Goal: Task Accomplishment & Management: Manage account settings

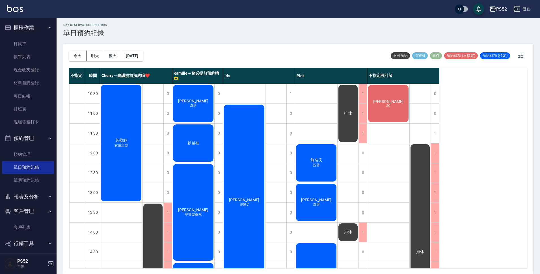
scroll to position [216, 0]
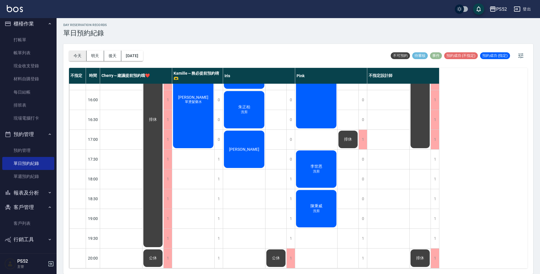
click at [78, 53] on button "今天" at bounding box center [78, 56] width 18 height 10
click at [96, 57] on button "明天" at bounding box center [95, 56] width 18 height 10
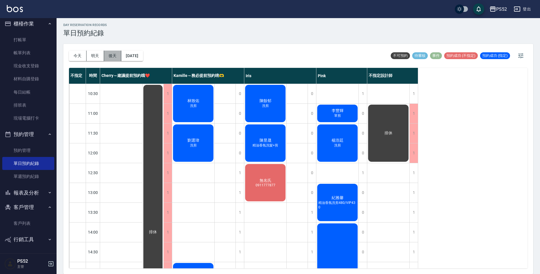
click at [112, 59] on button "後天" at bounding box center [113, 56] width 18 height 10
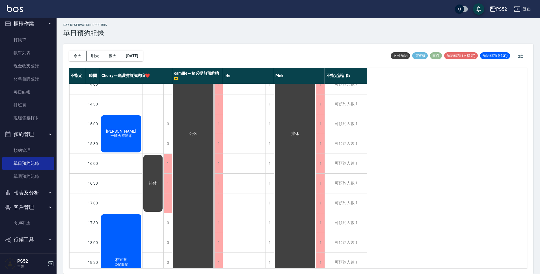
scroll to position [179, 0]
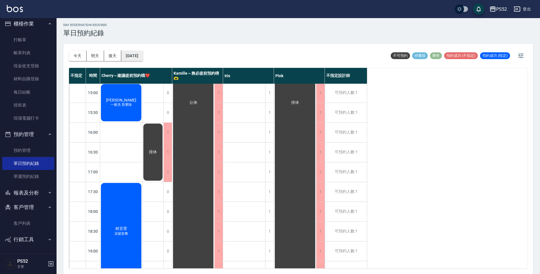
click at [138, 54] on button "2025/09/08" at bounding box center [131, 56] width 21 height 10
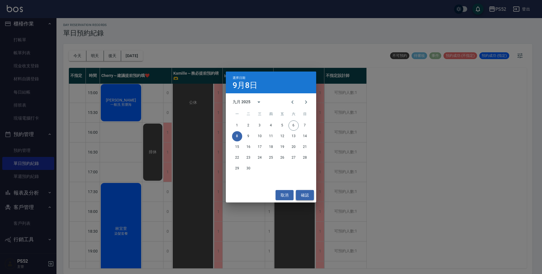
click at [306, 195] on button "確認" at bounding box center [305, 195] width 18 height 10
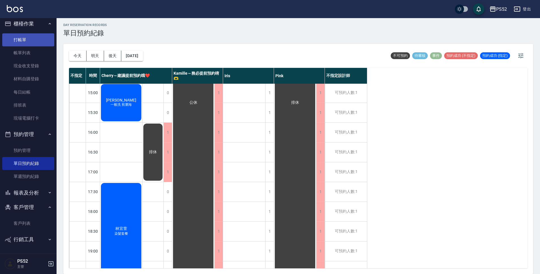
click at [21, 42] on link "打帳單" at bounding box center [28, 39] width 52 height 13
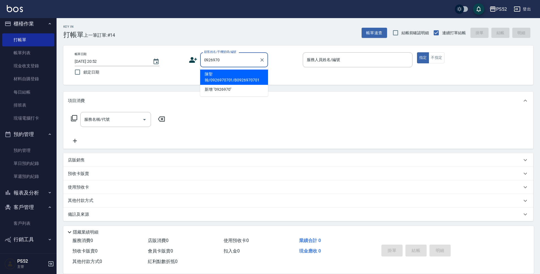
click at [233, 79] on li "陳聖翰/0926970701/B0926970701" at bounding box center [234, 76] width 68 height 15
type input "陳聖翰/0926970701/B0926970701"
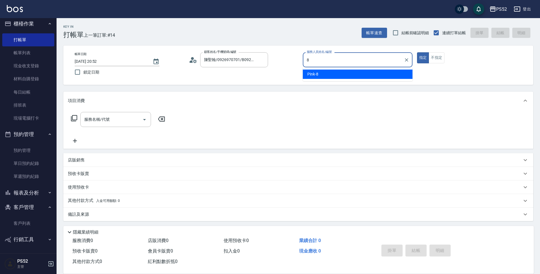
type input "Pink-8"
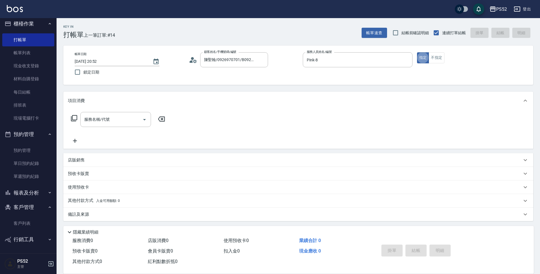
type button "true"
click at [118, 117] on input "服務名稱/代號" at bounding box center [111, 119] width 57 height 10
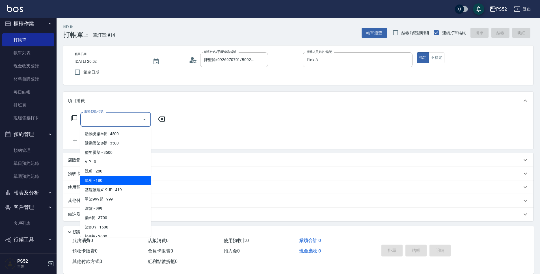
click at [119, 180] on span "單剪 - 180" at bounding box center [115, 180] width 71 height 9
type input "單剪(C2)"
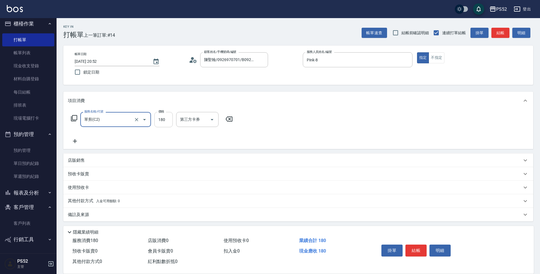
click at [165, 118] on input "180" at bounding box center [163, 119] width 18 height 15
type input "270"
click at [422, 242] on div "掛單 結帳 明細" at bounding box center [416, 251] width 74 height 18
click at [420, 244] on button "結帳" at bounding box center [415, 250] width 21 height 12
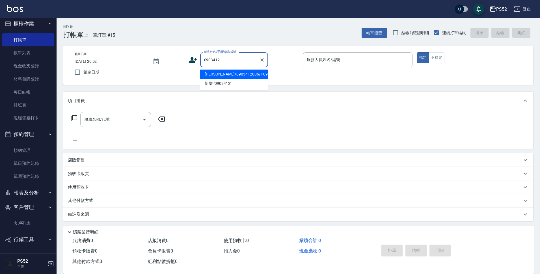
click at [239, 74] on li "[PERSON_NAME]/0903412006/P0903412006" at bounding box center [234, 73] width 68 height 9
type input "[PERSON_NAME]/0903412006/P0903412006"
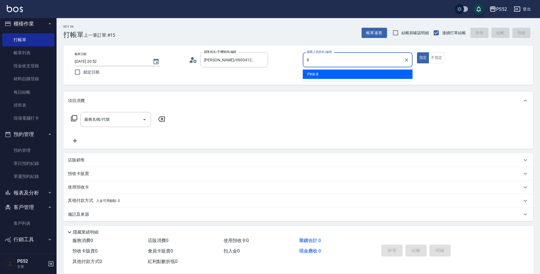
type input "Pink-8"
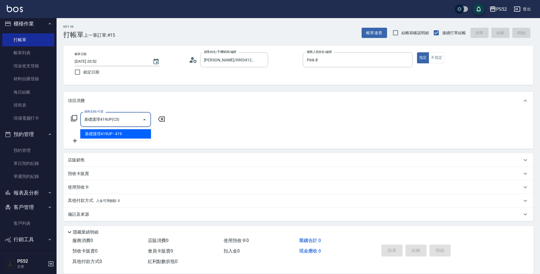
type input "基礎護理419UP(C3)"
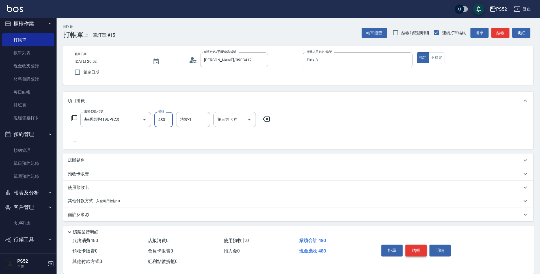
type input "480"
click at [412, 248] on button "結帳" at bounding box center [415, 250] width 21 height 12
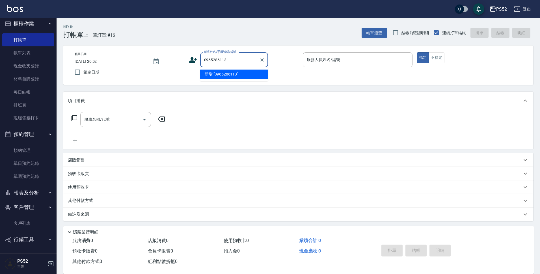
type input "0965286113"
click at [192, 59] on icon at bounding box center [193, 60] width 8 height 6
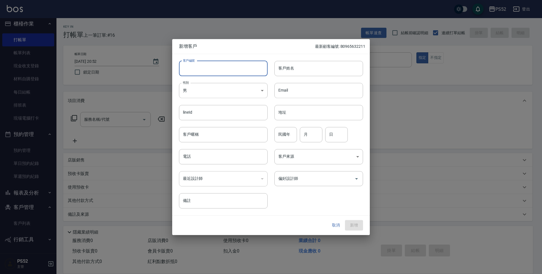
click at [224, 69] on input "客戶編號" at bounding box center [223, 68] width 89 height 15
paste input "0965286113"
type input "B0965286113"
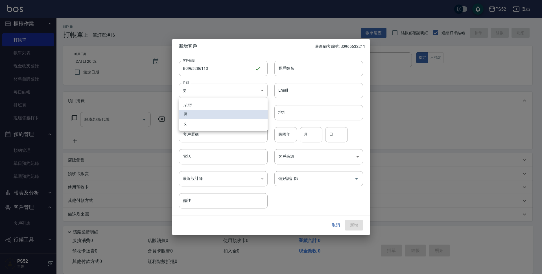
click at [205, 88] on body "PS52 登出 櫃檯作業 打帳單 帳單列表 現金收支登錄 材料自購登錄 每日結帳 排班表 現場電腦打卡 預約管理 預約管理 單日預約紀錄 單週預約紀錄 報表及…" at bounding box center [271, 137] width 542 height 275
click at [193, 124] on li "女" at bounding box center [223, 123] width 89 height 9
type input "FEMALE"
click at [190, 158] on input "電話" at bounding box center [223, 156] width 89 height 15
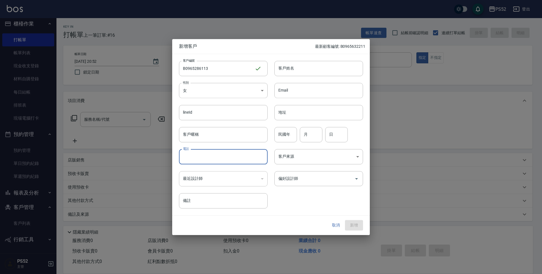
paste input "0965286113"
type input "0965286113"
click at [291, 140] on input "民國年" at bounding box center [286, 134] width 23 height 15
type input "75"
type input "6"
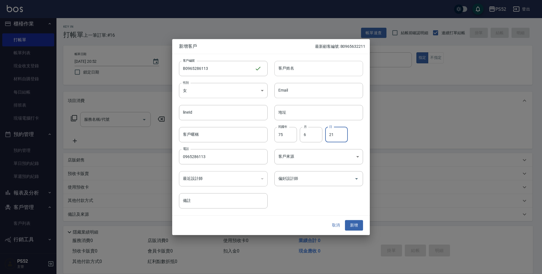
type input "21"
click at [288, 72] on input "客戶姓名" at bounding box center [319, 68] width 89 height 15
type input "胡瑋芬"
click at [357, 226] on button "新增" at bounding box center [354, 225] width 18 height 10
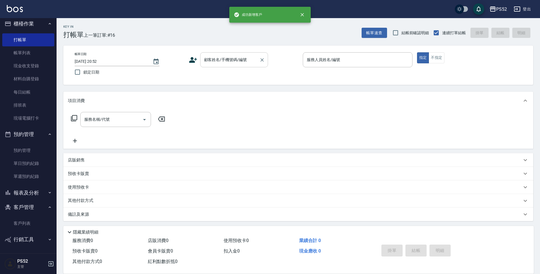
click at [248, 66] on div "顧客姓名/手機號碼/編號" at bounding box center [234, 59] width 68 height 15
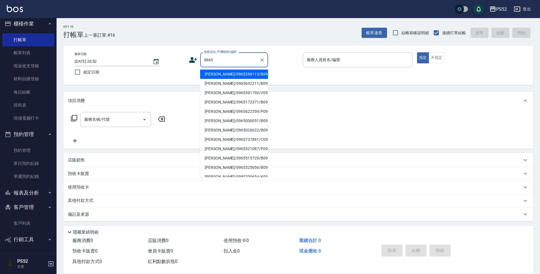
drag, startPoint x: 231, startPoint y: 87, endPoint x: 233, endPoint y: 76, distance: 10.6
click at [233, 76] on ul "胡瑋芬/0965286113/B0965286113 劉雅晶/0965632211/B0965632211 趙千淑/0965391790/V096539179…" at bounding box center [234, 122] width 68 height 110
click at [233, 76] on li "[PERSON_NAME]/0965286113/B0965286113" at bounding box center [234, 73] width 68 height 9
type input "[PERSON_NAME]/0965286113/B0965286113"
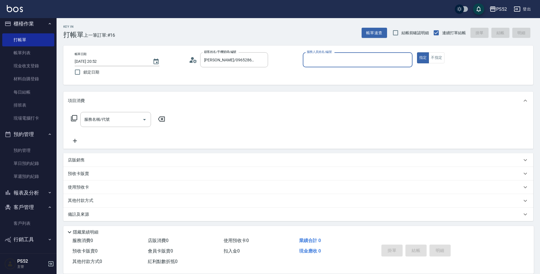
click at [190, 57] on icon at bounding box center [193, 60] width 8 height 8
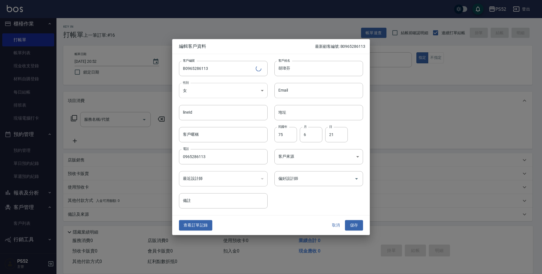
click at [203, 89] on body "PS52 登出 櫃檯作業 打帳單 帳單列表 現金收支登錄 材料自購登錄 每日結帳 排班表 現場電腦打卡 預約管理 預約管理 單日預約紀錄 單週預約紀錄 報表及…" at bounding box center [271, 137] width 542 height 275
click at [356, 224] on div at bounding box center [271, 137] width 542 height 274
click at [336, 224] on button "取消" at bounding box center [336, 225] width 18 height 10
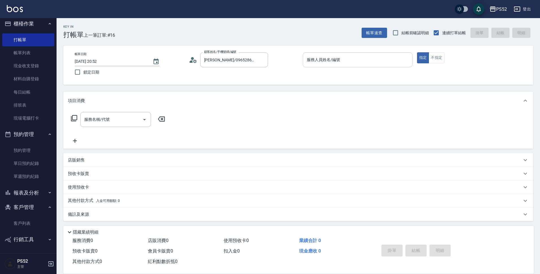
click at [383, 65] on div "服務人員姓名/編號" at bounding box center [358, 59] width 110 height 15
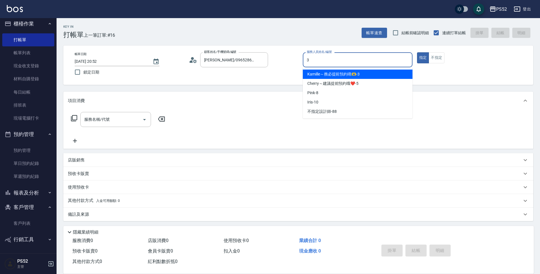
type input "Kamille～務必提前預約唷🫶-3"
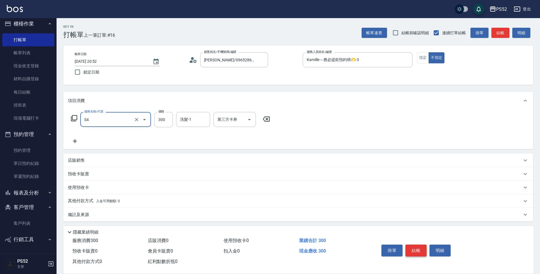
type input "洗髮300元(S4)"
click at [419, 246] on button "結帳" at bounding box center [415, 250] width 21 height 12
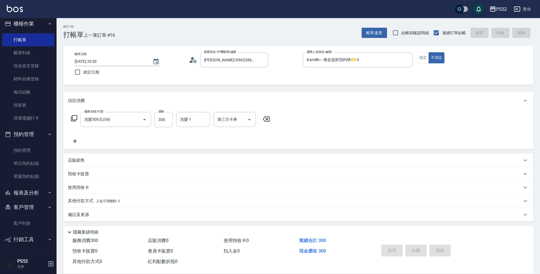
type input "2025/09/06 20:53"
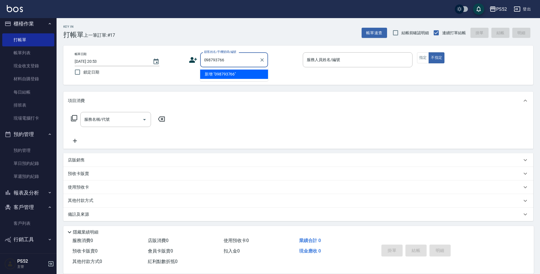
type input "0987937667"
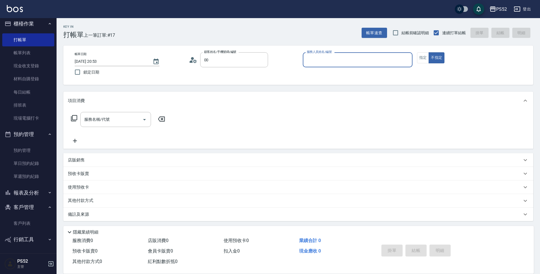
type input "無名氏/00/PS00"
type input "10"
type button "false"
type input "Iris-10"
click at [94, 112] on div "服務名稱/代號" at bounding box center [115, 119] width 71 height 15
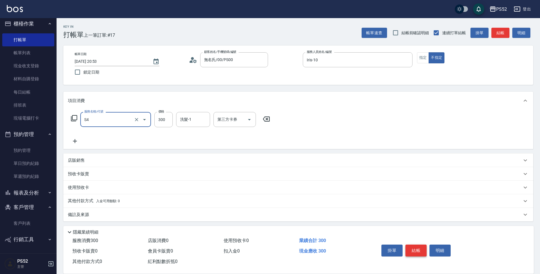
type input "洗髮300元(S4)"
click at [413, 251] on button "結帳" at bounding box center [415, 250] width 21 height 12
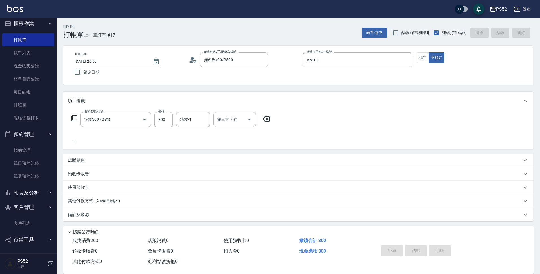
type input "2025/09/06 20:54"
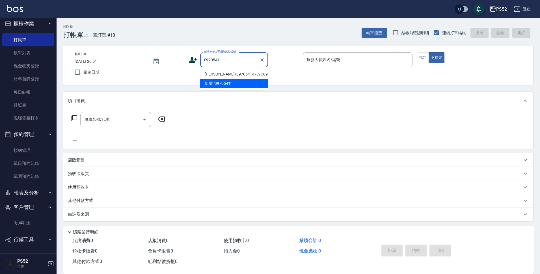
click at [232, 78] on li "阮心慧/0970541477/C0970541477" at bounding box center [234, 73] width 68 height 9
type input "阮心慧/0970541477/C0970541477"
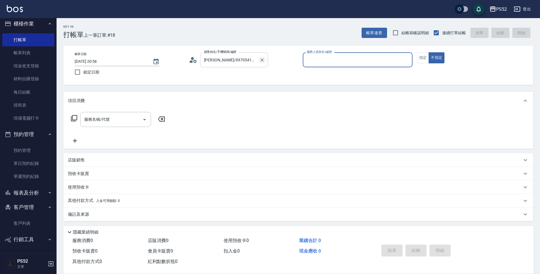
click at [263, 59] on icon "Clear" at bounding box center [262, 60] width 6 height 6
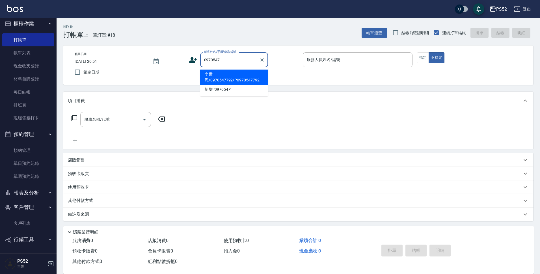
click at [247, 75] on li "李世恩/0970547792/P0970547792" at bounding box center [234, 76] width 68 height 15
type input "李世恩/0970547792/P0970547792"
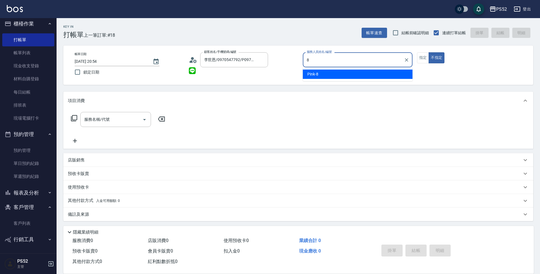
type input "Pink-8"
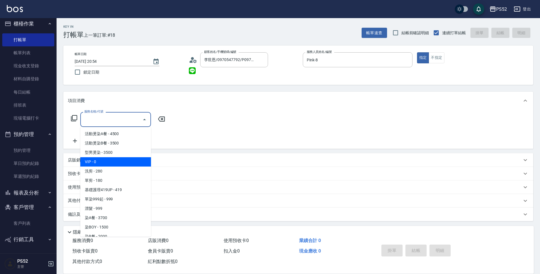
type input "VIP(888)"
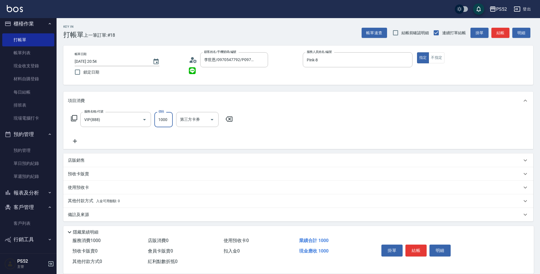
type input "1000"
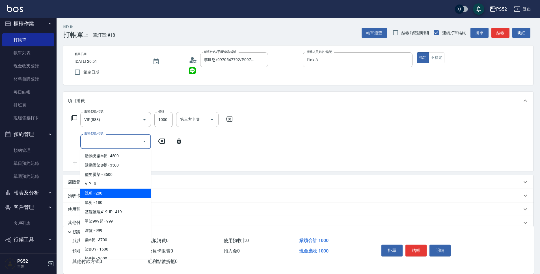
type input "洗剪(C1)"
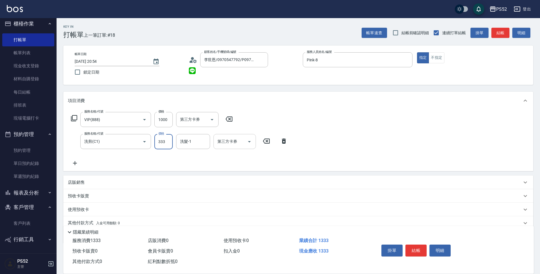
type input "333"
click at [233, 144] on input "第三方卡券" at bounding box center [230, 141] width 29 height 10
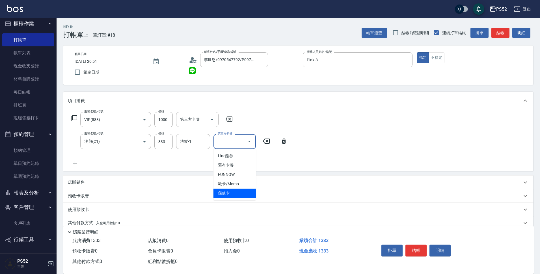
click at [233, 191] on span "儲值卡" at bounding box center [234, 192] width 42 height 9
type input "儲值卡"
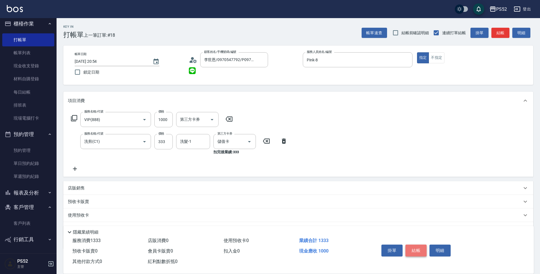
click at [417, 246] on button "結帳" at bounding box center [415, 250] width 21 height 12
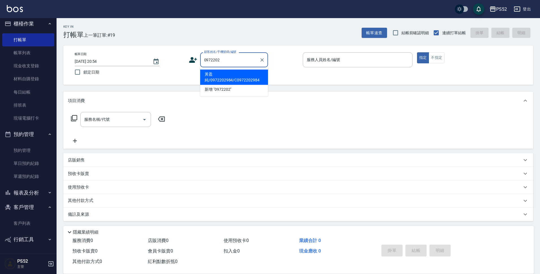
click at [243, 80] on li "黃盈純/0972202984/C0972202984" at bounding box center [234, 76] width 68 height 15
type input "黃盈純/0972202984/C0972202984"
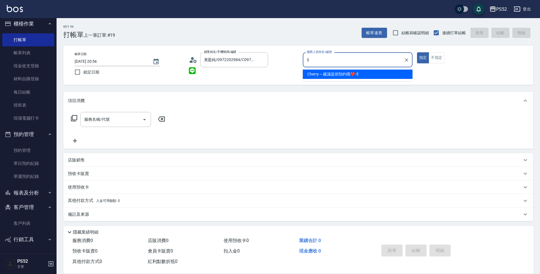
type input "Cherry～建議提前預約哦❤️-5"
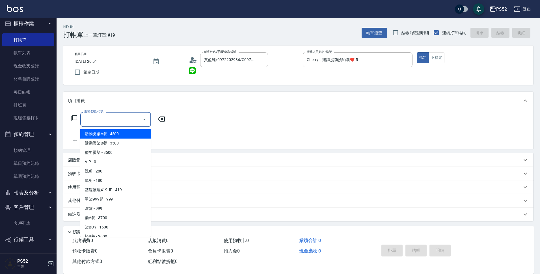
click at [96, 122] on input "服務名稱/代號" at bounding box center [111, 119] width 57 height 10
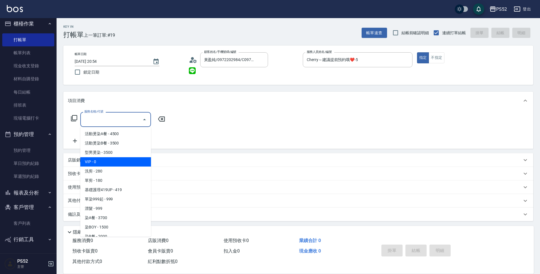
click at [102, 166] on span "VIP - 0" at bounding box center [115, 161] width 71 height 9
type input "VIP(888)"
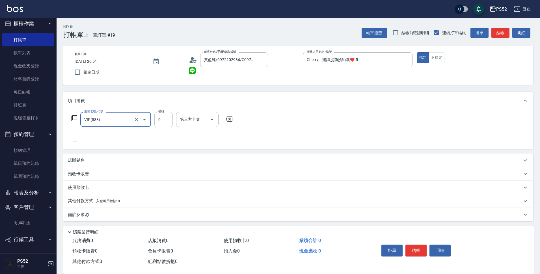
click at [165, 119] on input "0" at bounding box center [163, 119] width 18 height 15
type input "2000"
click at [77, 143] on icon at bounding box center [75, 141] width 14 height 7
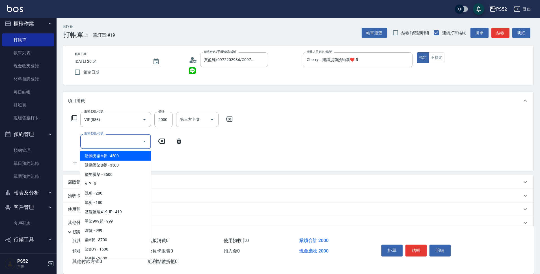
click at [87, 144] on input "服務名稱/代號" at bounding box center [111, 141] width 57 height 10
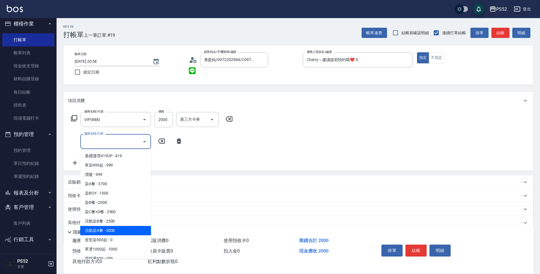
scroll to position [66, 0]
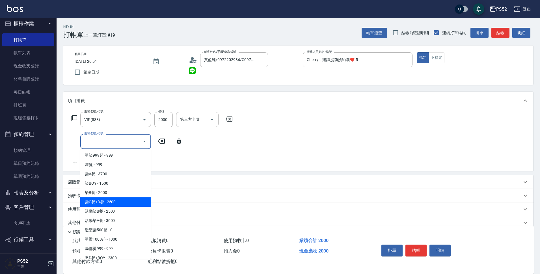
click at [109, 203] on span "染C餐+D餐 - 2500" at bounding box center [115, 201] width 71 height 9
type input "染C餐+D餐(L6)"
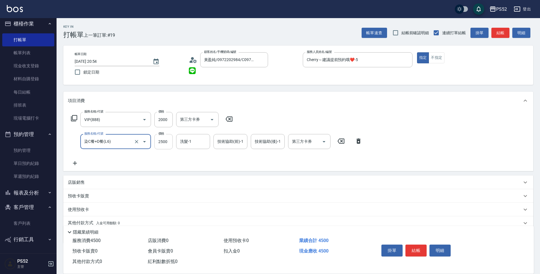
click at [166, 145] on input "2500" at bounding box center [163, 141] width 18 height 15
click at [327, 144] on icon "Open" at bounding box center [323, 141] width 7 height 7
type input "3699"
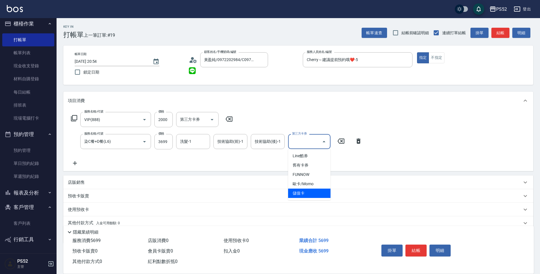
click at [304, 196] on span "儲值卡" at bounding box center [309, 192] width 42 height 9
type input "儲值卡"
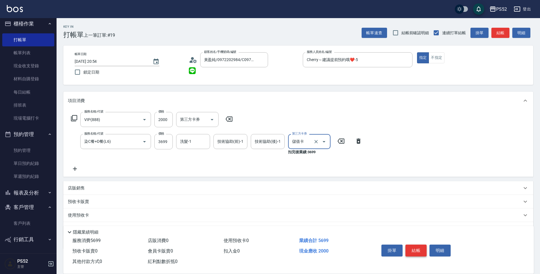
click at [414, 246] on button "結帳" at bounding box center [415, 250] width 21 height 12
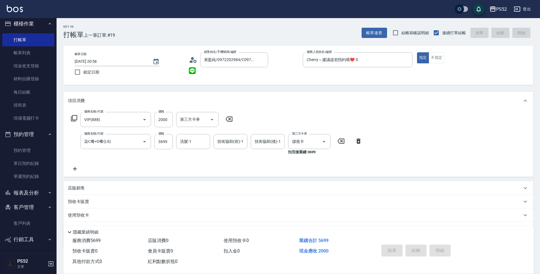
type input "2025/09/06 20:55"
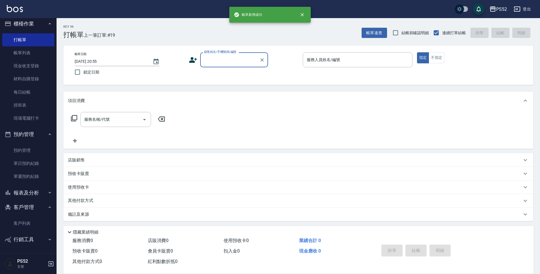
scroll to position [0, 0]
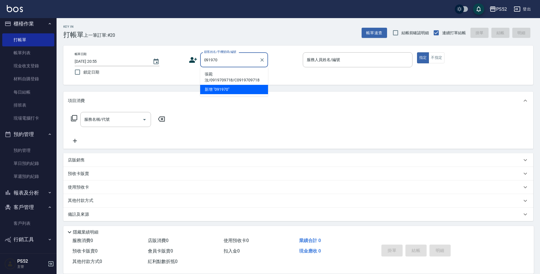
click at [209, 77] on li "張菀汝/0919709718/C0919709718" at bounding box center [234, 76] width 68 height 15
type input "張菀汝/0919709718/C0919709718"
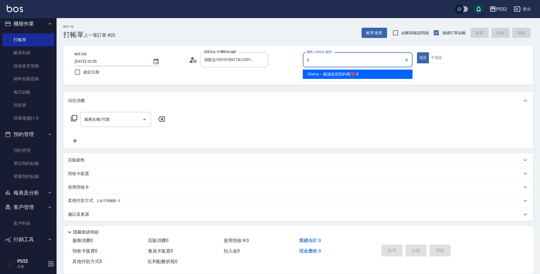
type input "Cherry～建議提前預約哦❤️-5"
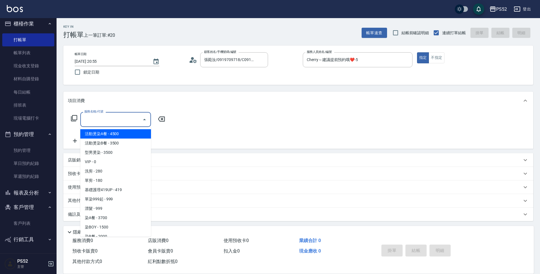
click at [107, 123] on input "服務名稱/代號" at bounding box center [111, 119] width 57 height 10
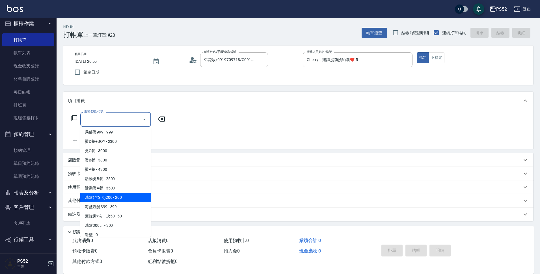
scroll to position [207, 0]
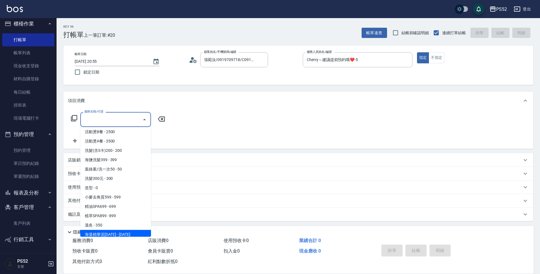
click at [117, 233] on span "海藻精華泥[DATE] - [DATE]" at bounding box center [115, 234] width 71 height 9
type input "海藻精華泥1000(SC5)"
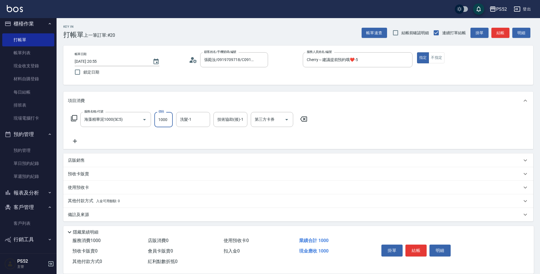
click at [163, 121] on input "1000" at bounding box center [163, 119] width 18 height 15
type input "1099"
click at [278, 122] on input "第三方卡券" at bounding box center [267, 119] width 29 height 10
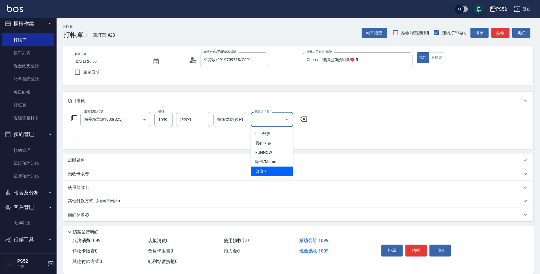
click at [275, 168] on span "儲值卡" at bounding box center [272, 170] width 42 height 9
type input "儲值卡"
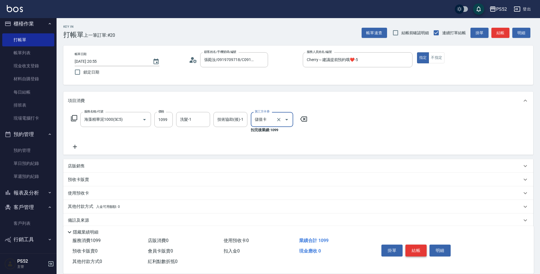
click at [415, 249] on button "結帳" at bounding box center [415, 250] width 21 height 12
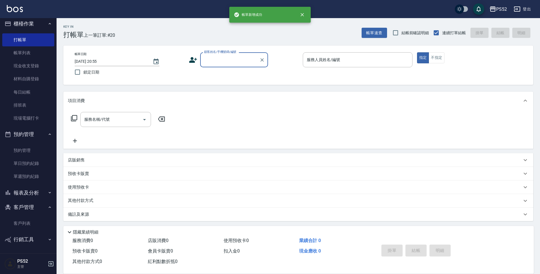
scroll to position [0, 0]
click at [11, 111] on link "排班表" at bounding box center [28, 105] width 52 height 13
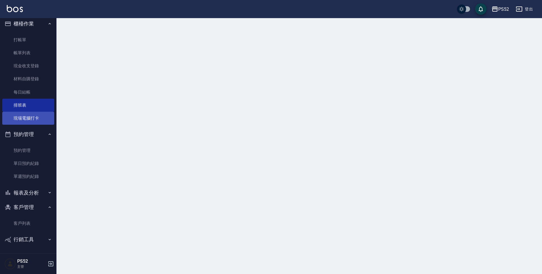
click at [19, 119] on link "現場電腦打卡" at bounding box center [28, 118] width 52 height 13
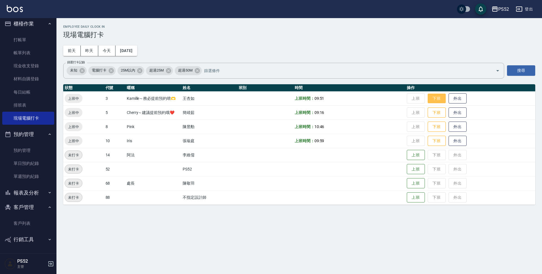
click at [437, 97] on button "下班" at bounding box center [437, 99] width 18 height 10
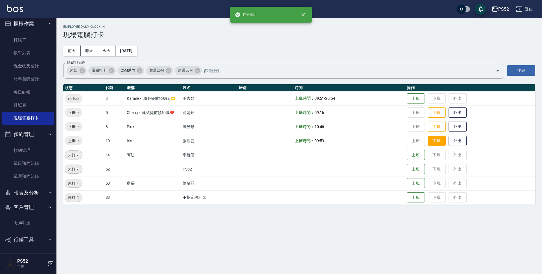
click at [435, 138] on button "下班" at bounding box center [437, 141] width 18 height 10
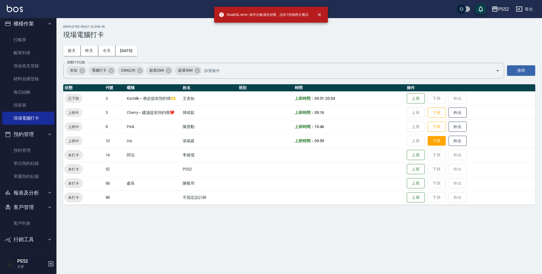
click at [437, 137] on button "下班" at bounding box center [437, 141] width 18 height 10
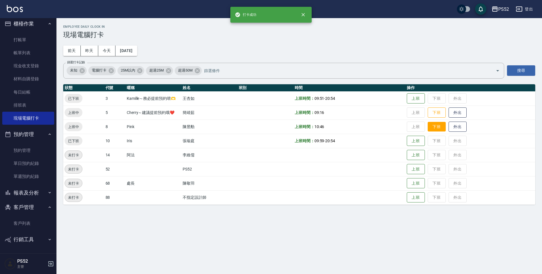
click at [439, 131] on button "下班" at bounding box center [437, 127] width 18 height 10
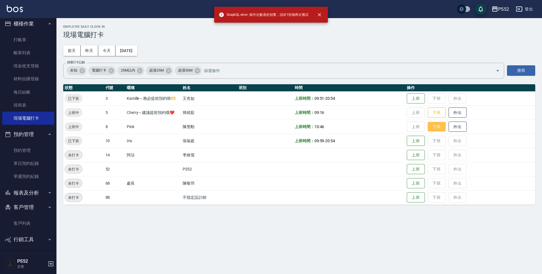
click at [439, 131] on button "下班" at bounding box center [437, 127] width 18 height 10
click at [434, 127] on button "下班" at bounding box center [437, 127] width 18 height 10
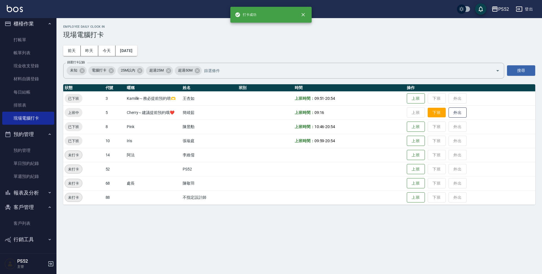
click at [435, 116] on button "下班" at bounding box center [437, 113] width 18 height 10
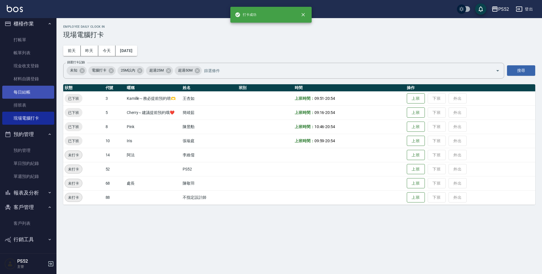
click at [30, 94] on link "每日結帳" at bounding box center [28, 92] width 52 height 13
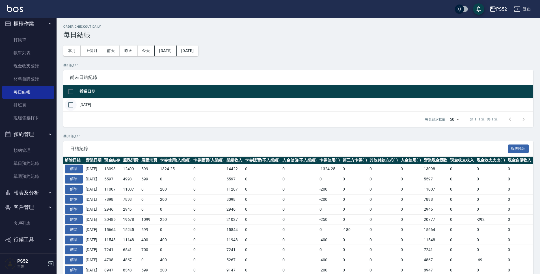
click at [76, 104] on input "checkbox" at bounding box center [71, 105] width 12 height 12
checkbox input "true"
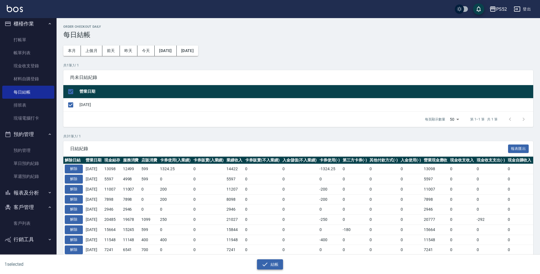
click at [280, 269] on button "結帳" at bounding box center [270, 264] width 26 height 10
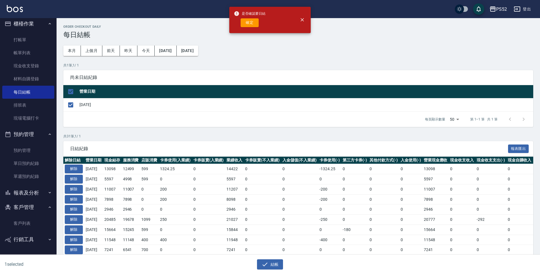
click at [247, 25] on button "確定" at bounding box center [249, 22] width 18 height 9
checkbox input "false"
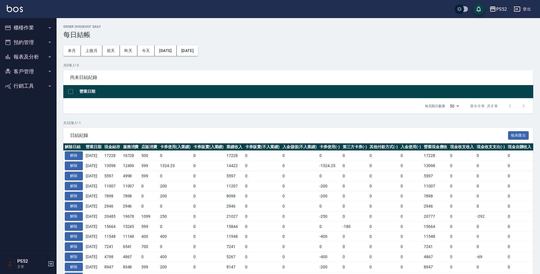
click at [33, 62] on button "報表及分析" at bounding box center [28, 56] width 52 height 15
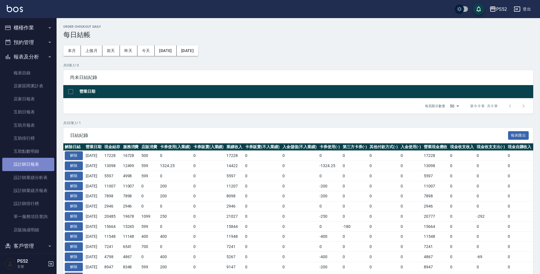
click at [31, 166] on link "設計師日報表" at bounding box center [28, 164] width 52 height 13
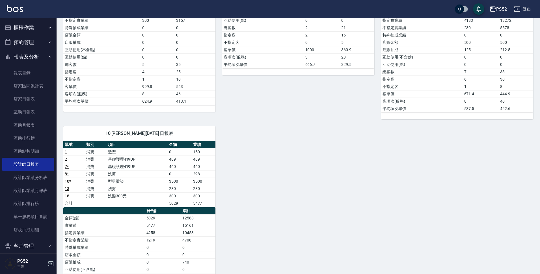
scroll to position [170, 0]
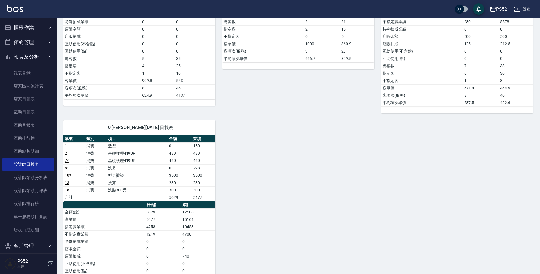
click at [28, 56] on button "報表及分析" at bounding box center [28, 56] width 52 height 15
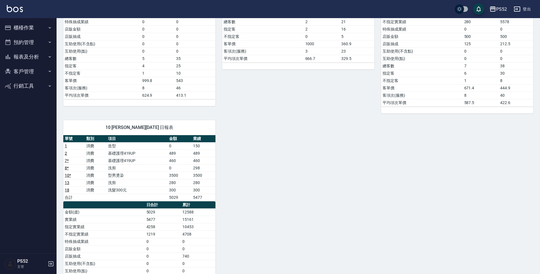
click at [34, 30] on button "櫃檯作業" at bounding box center [28, 27] width 52 height 15
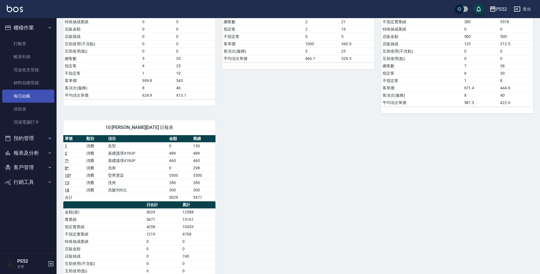
click at [22, 93] on link "每日結帳" at bounding box center [28, 96] width 52 height 13
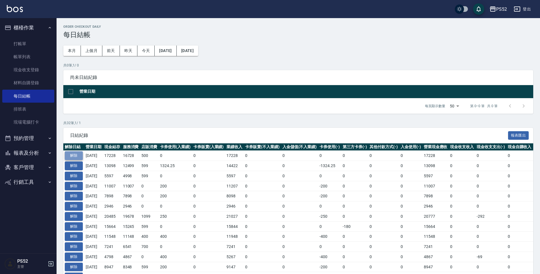
click at [66, 155] on button "解除" at bounding box center [74, 155] width 18 height 9
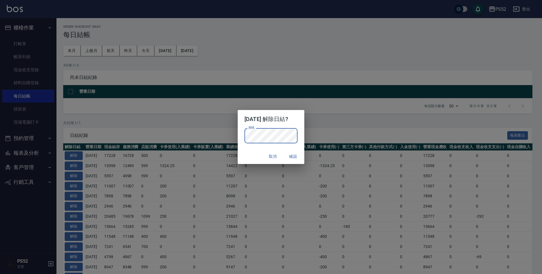
click at [292, 155] on button "確認" at bounding box center [293, 156] width 18 height 10
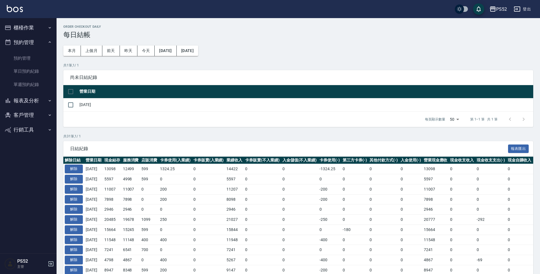
click at [29, 31] on button "櫃檯作業" at bounding box center [28, 27] width 52 height 15
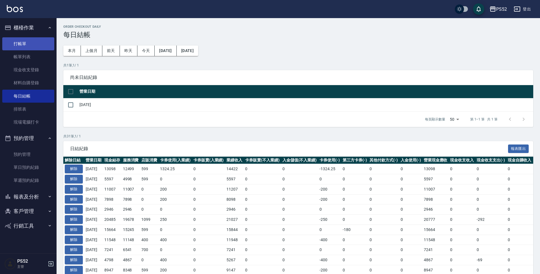
click at [28, 43] on link "打帳單" at bounding box center [28, 43] width 52 height 13
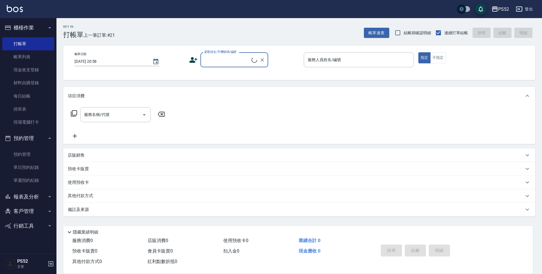
click at [238, 65] on div "顧客姓名/手機號碼/編號" at bounding box center [235, 59] width 68 height 15
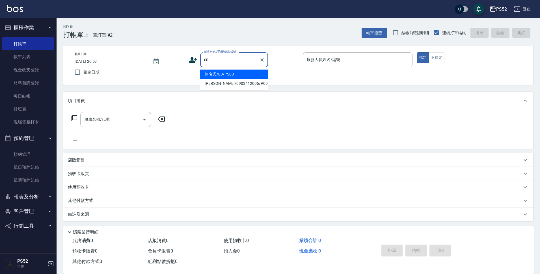
type input "無名氏/00/PS00"
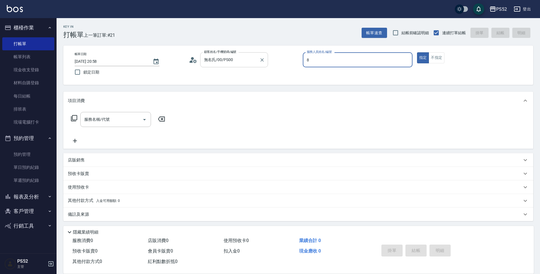
type input "Pink-8"
type button "true"
click at [112, 121] on input "服務名稱/代號" at bounding box center [111, 119] width 57 height 10
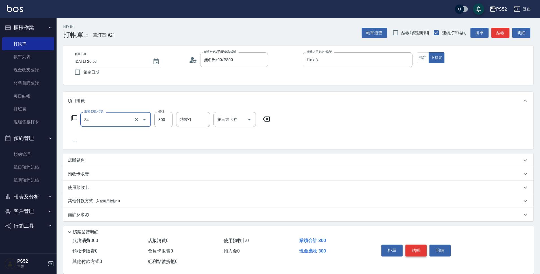
type input "洗髮300元(S4)"
click at [419, 246] on button "結帳" at bounding box center [415, 250] width 21 height 12
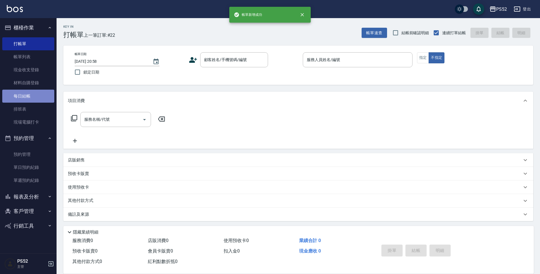
click at [18, 97] on link "每日結帳" at bounding box center [28, 96] width 52 height 13
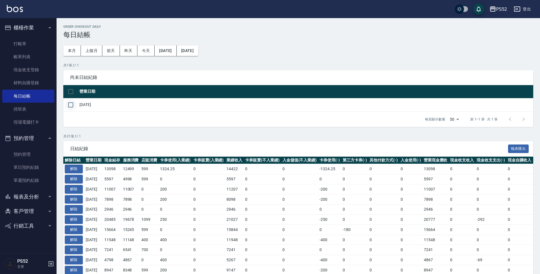
click at [67, 107] on input "checkbox" at bounding box center [71, 105] width 12 height 12
checkbox input "true"
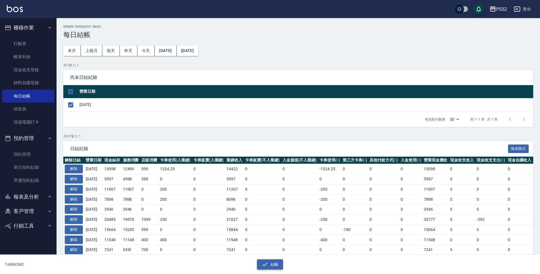
click at [262, 268] on button "結帳" at bounding box center [270, 264] width 26 height 10
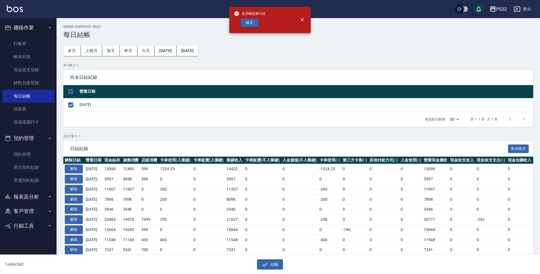
click at [252, 22] on button "確定" at bounding box center [249, 22] width 18 height 9
checkbox input "false"
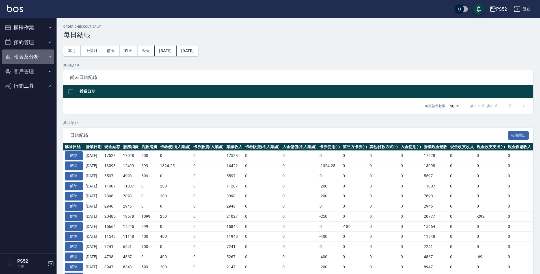
click at [37, 54] on button "報表及分析" at bounding box center [28, 56] width 52 height 15
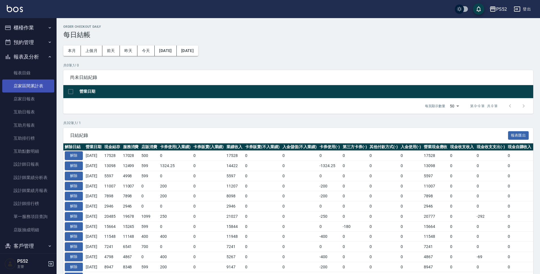
click at [39, 84] on link "店家區間累計表" at bounding box center [28, 85] width 52 height 13
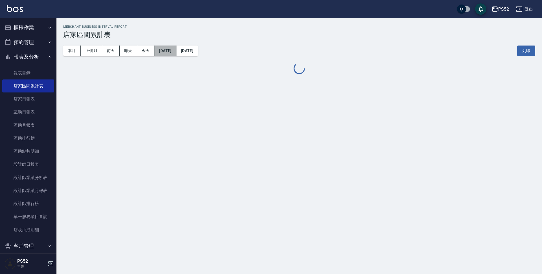
click at [175, 49] on button "[DATE]" at bounding box center [166, 50] width 22 height 10
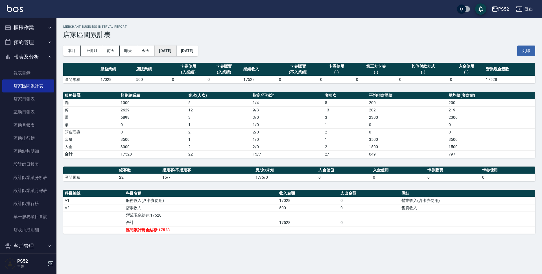
click at [169, 47] on button "[DATE]" at bounding box center [166, 50] width 22 height 10
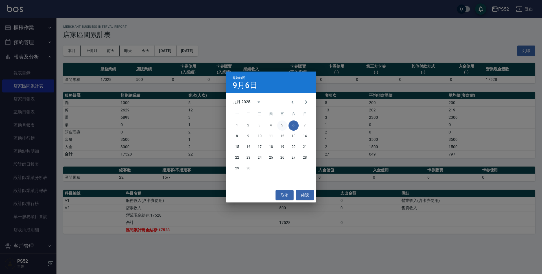
click at [281, 125] on button "5" at bounding box center [282, 125] width 10 height 10
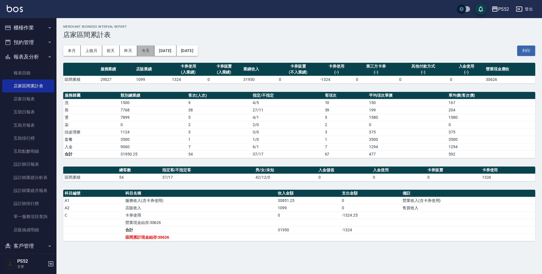
click at [149, 52] on button "今天" at bounding box center [146, 50] width 18 height 10
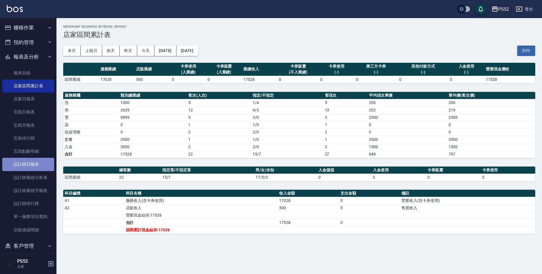
click at [46, 161] on link "設計師日報表" at bounding box center [28, 164] width 52 height 13
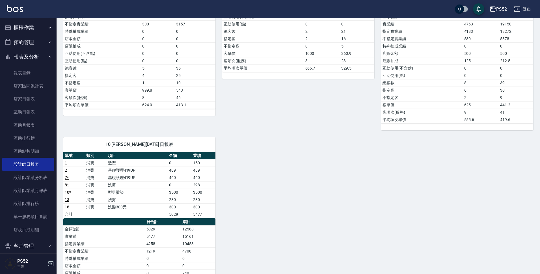
scroll to position [160, 0]
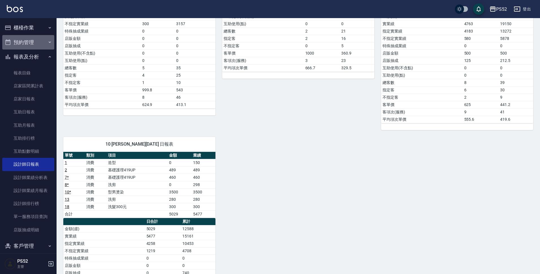
click at [37, 43] on button "預約管理" at bounding box center [28, 42] width 52 height 15
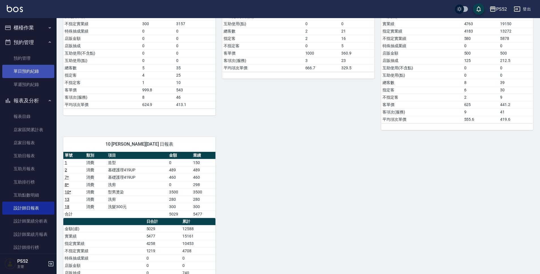
click at [43, 74] on link "單日預約紀錄" at bounding box center [28, 71] width 52 height 13
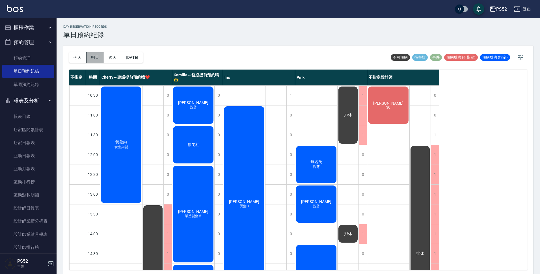
click at [88, 57] on button "明天" at bounding box center [95, 57] width 18 height 10
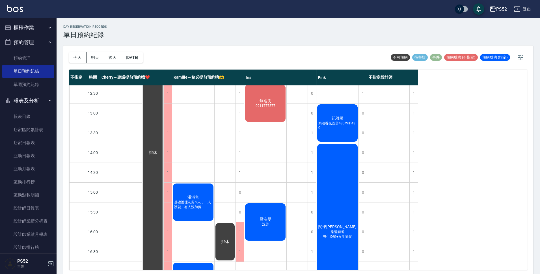
scroll to position [85, 0]
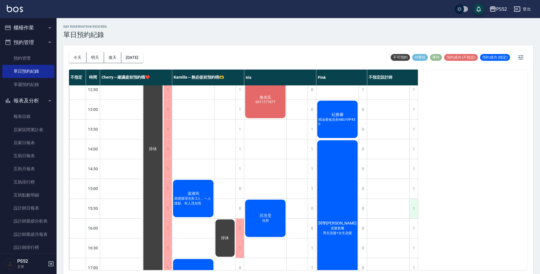
click at [417, 210] on div "1" at bounding box center [413, 208] width 8 height 19
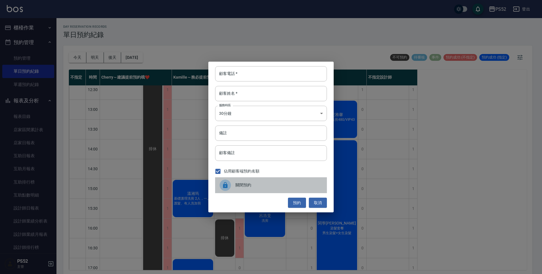
click at [286, 187] on span "關閉預約" at bounding box center [279, 185] width 87 height 6
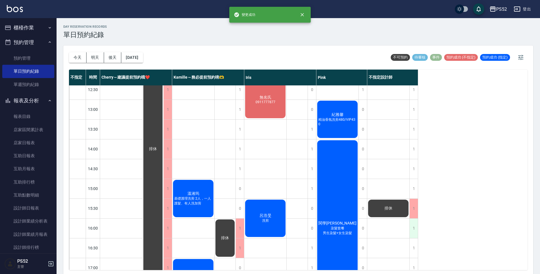
click at [414, 228] on div "1" at bounding box center [413, 227] width 8 height 19
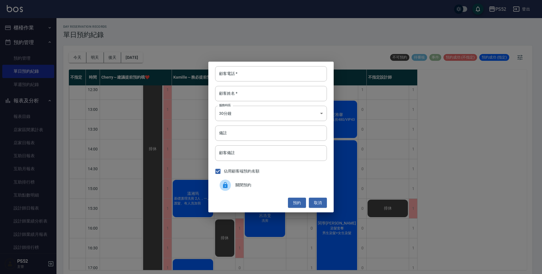
click at [310, 181] on div "關閉預約" at bounding box center [271, 185] width 112 height 16
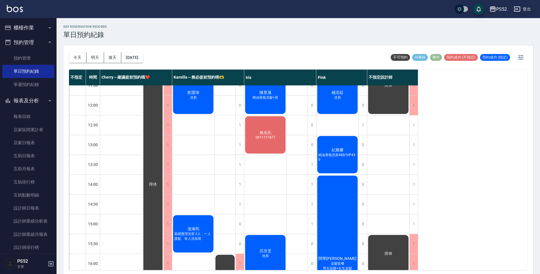
scroll to position [57, 0]
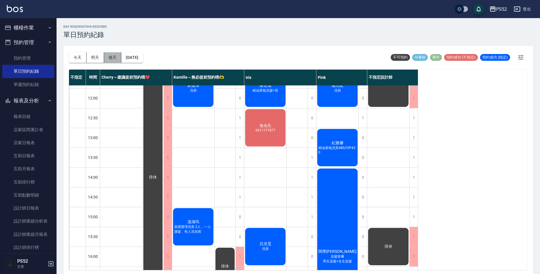
click at [112, 57] on button "後天" at bounding box center [113, 57] width 18 height 10
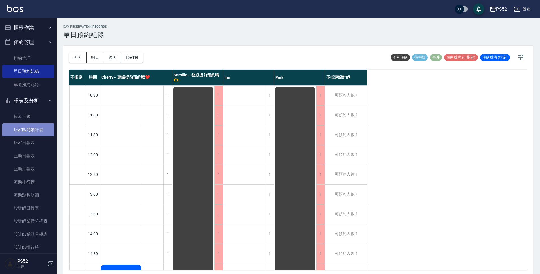
click at [30, 129] on link "店家區間累計表" at bounding box center [28, 129] width 52 height 13
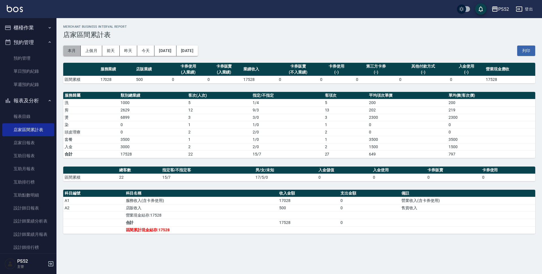
click at [74, 51] on button "本月" at bounding box center [72, 50] width 18 height 10
